Goal: Task Accomplishment & Management: Use online tool/utility

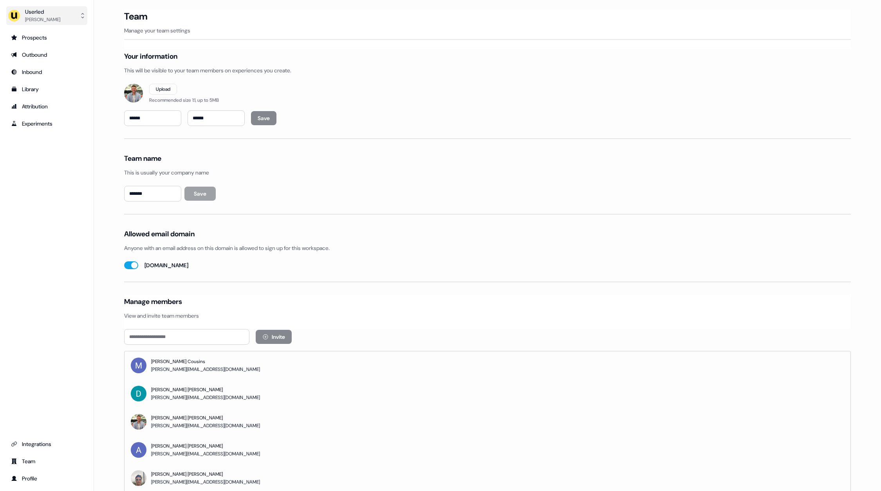
click at [43, 16] on div "[PERSON_NAME]" at bounding box center [42, 20] width 35 height 8
click at [44, 37] on div "Impersonate (Admin)" at bounding box center [46, 37] width 74 height 14
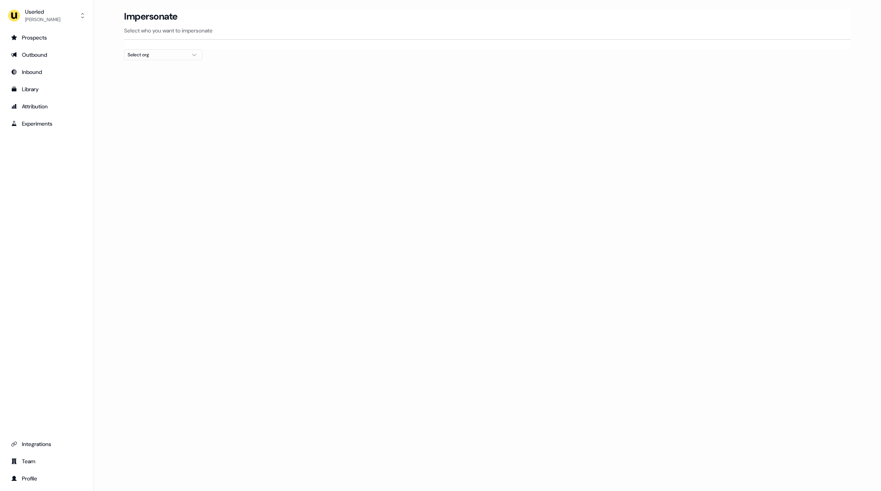
click at [137, 56] on div "Select org" at bounding box center [157, 55] width 59 height 8
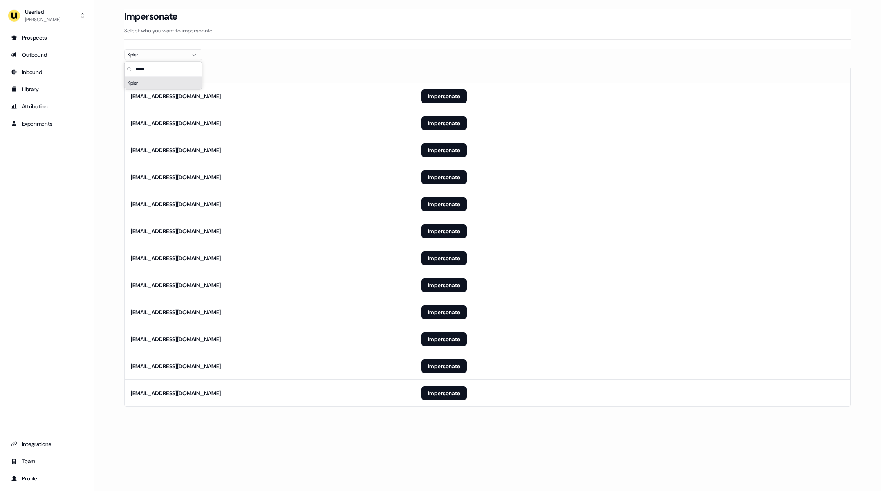
type input "*****"
click at [300, 45] on div "Impersonate Select who you want to impersonate" at bounding box center [487, 29] width 727 height 40
click at [437, 203] on button "Impersonate" at bounding box center [443, 204] width 45 height 14
